Goal: Browse casually

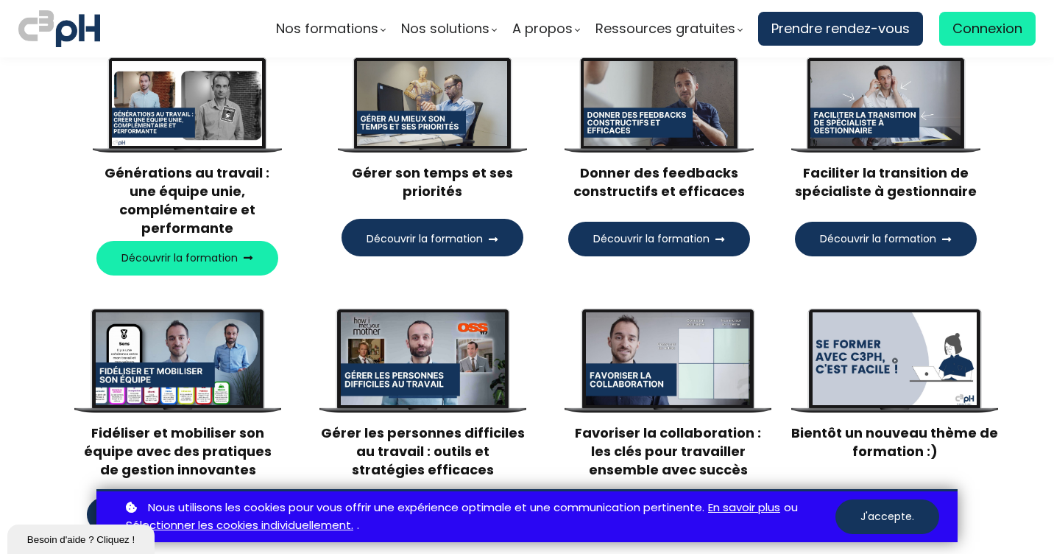
scroll to position [1620, 0]
